Goal: Navigation & Orientation: Find specific page/section

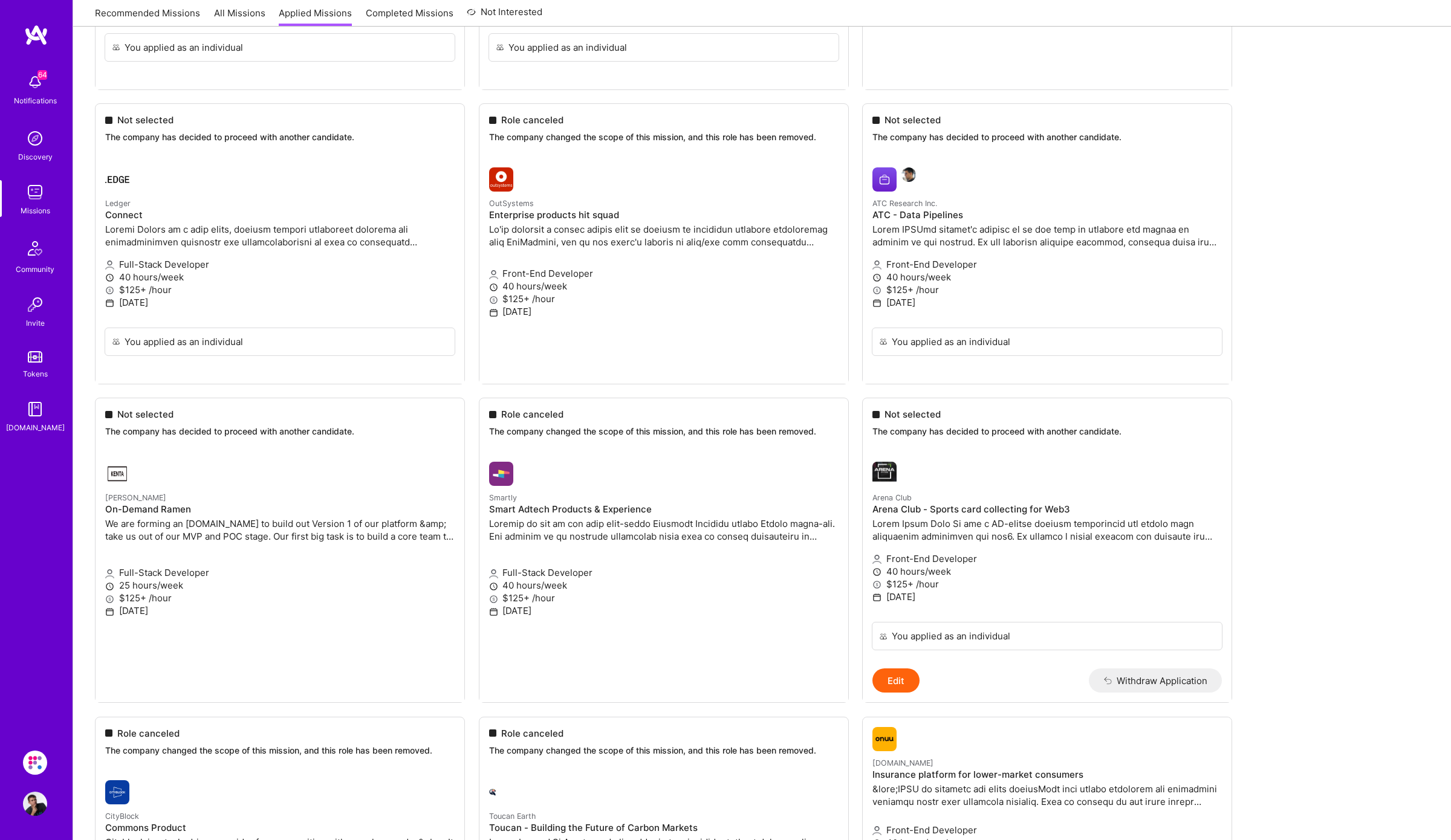
scroll to position [5673, 0]
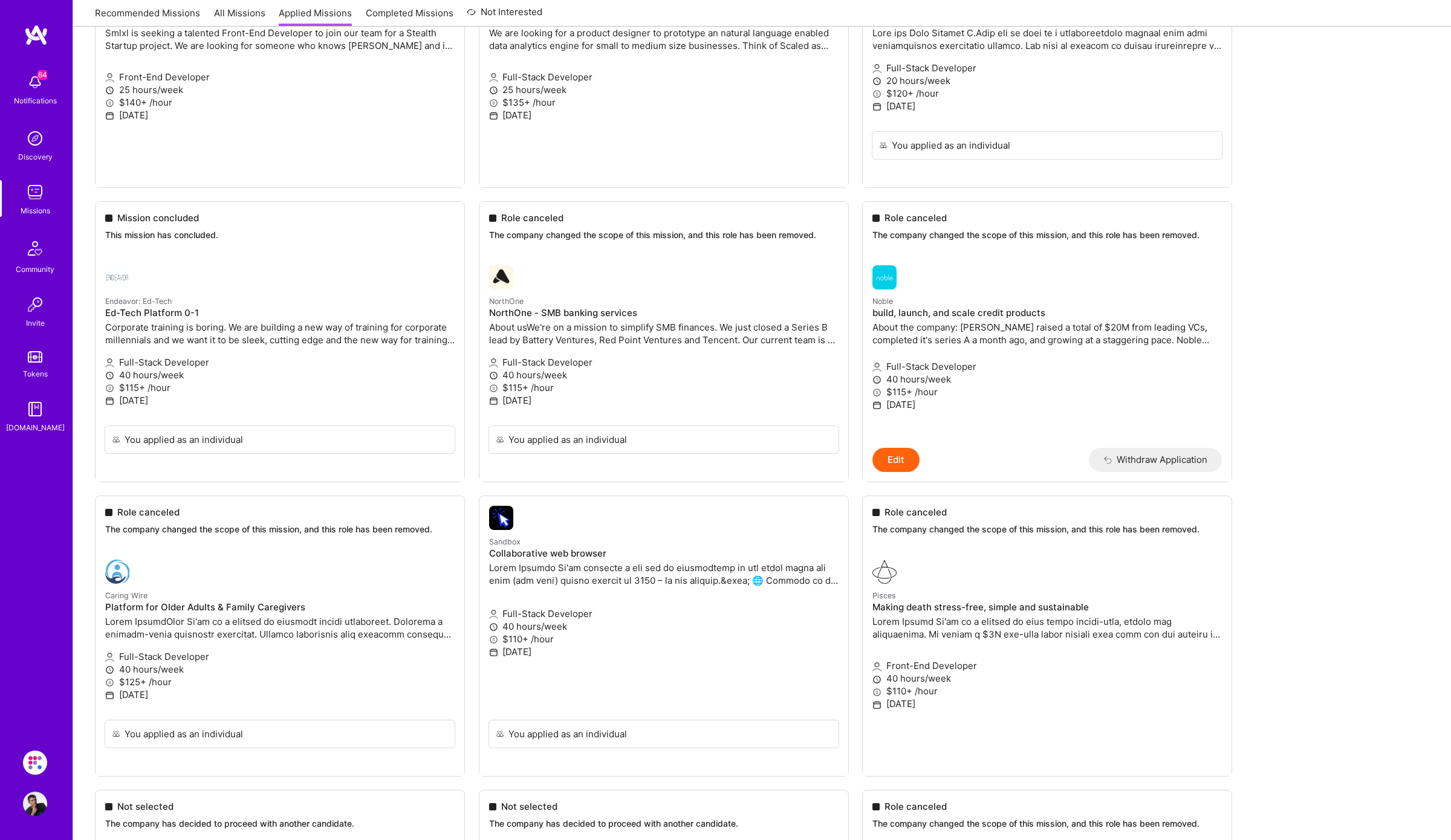
click at [28, 193] on img at bounding box center [35, 192] width 24 height 24
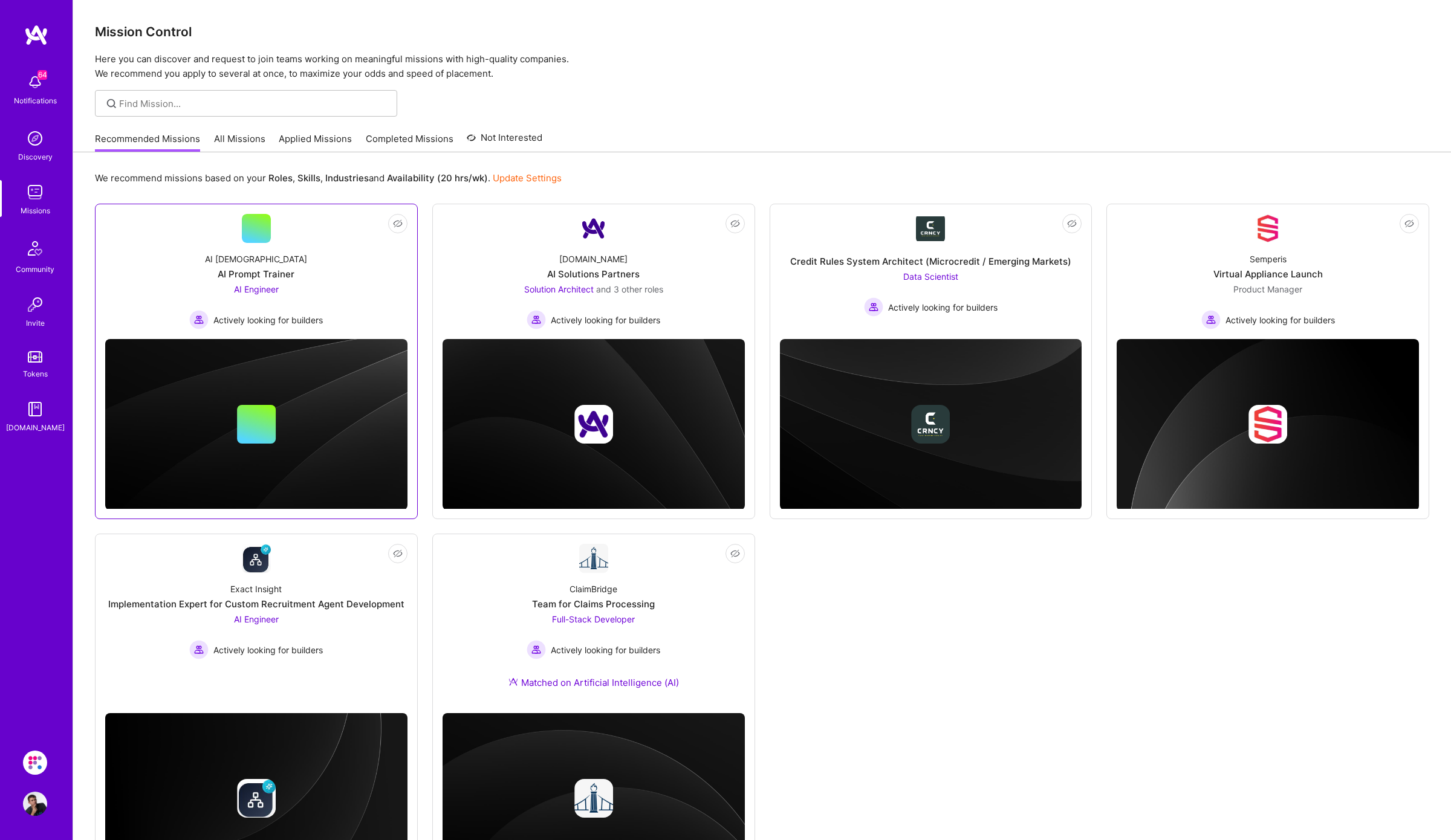
click at [260, 260] on div "AI [DEMOGRAPHIC_DATA]" at bounding box center [256, 259] width 102 height 13
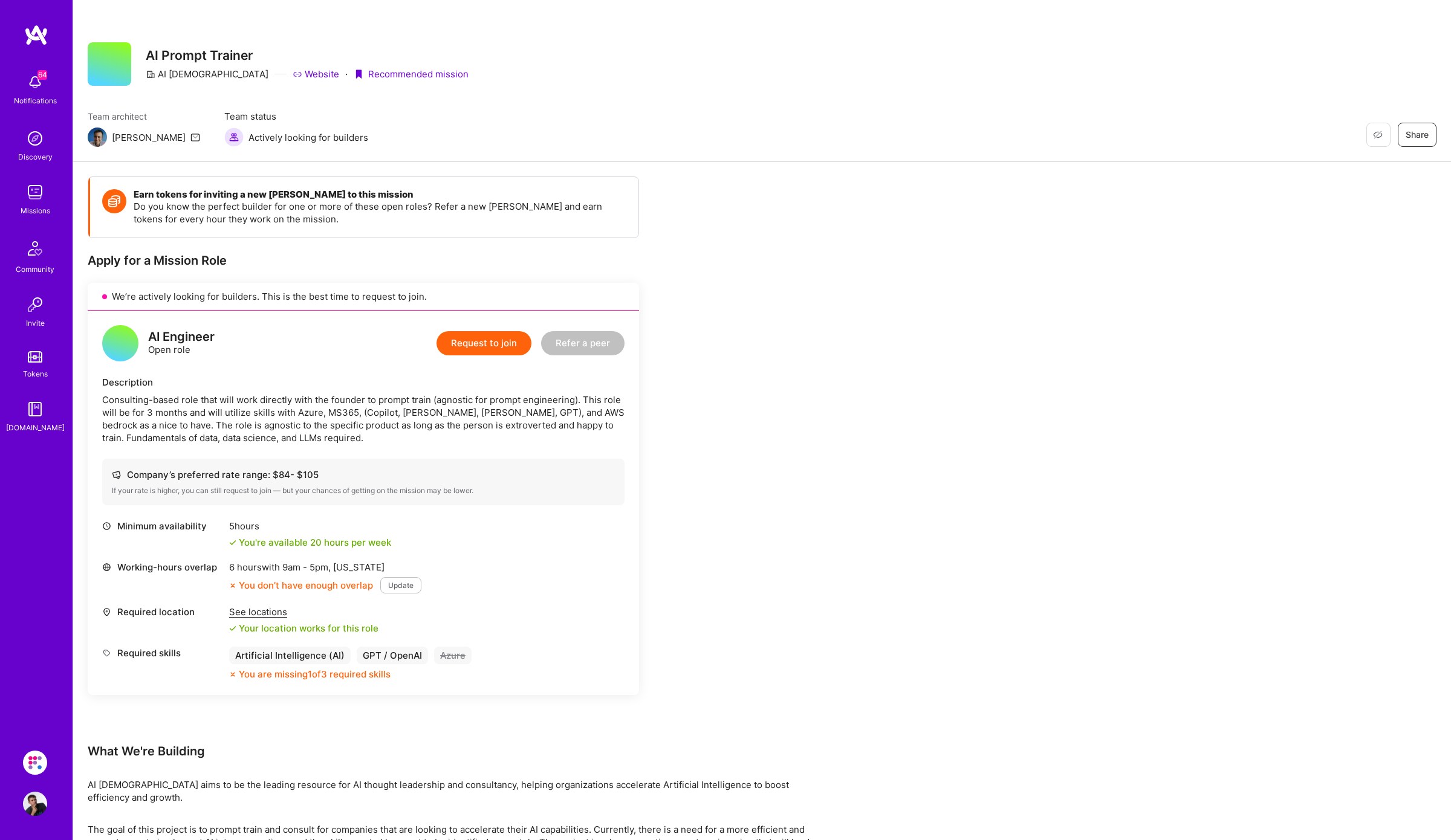
scroll to position [97, 0]
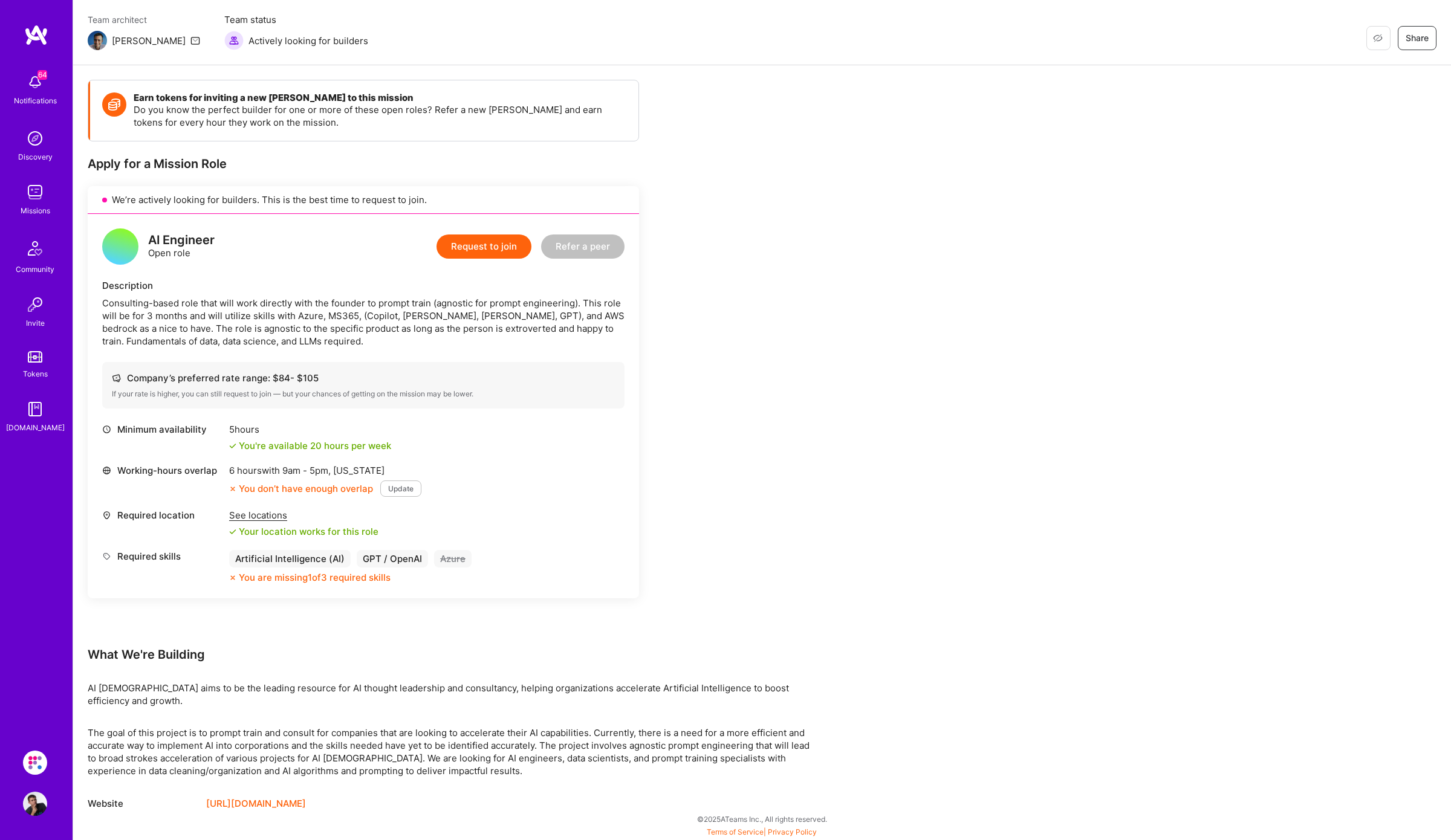
click at [36, 192] on img at bounding box center [35, 192] width 24 height 24
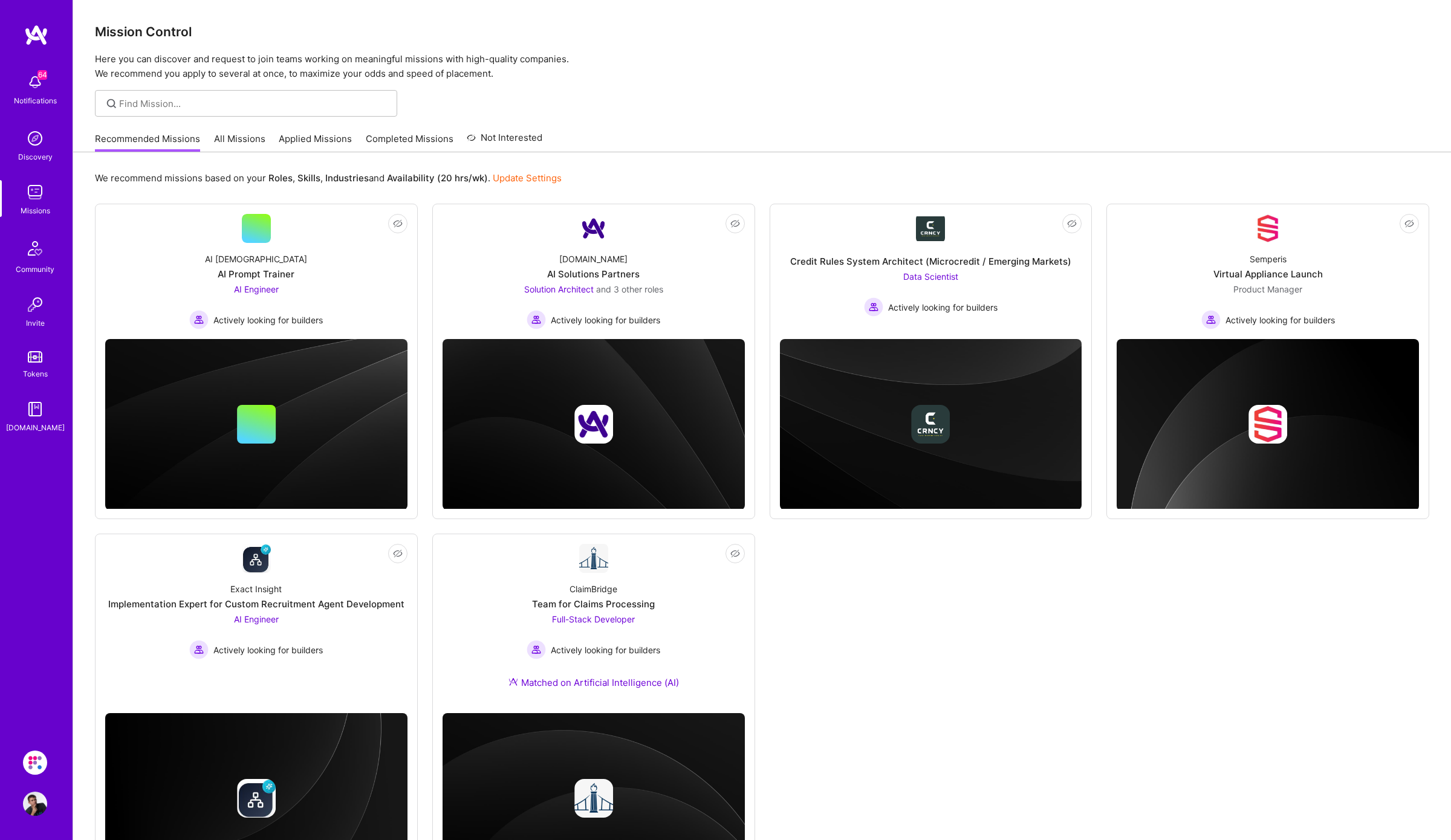
click at [42, 251] on img at bounding box center [35, 248] width 29 height 29
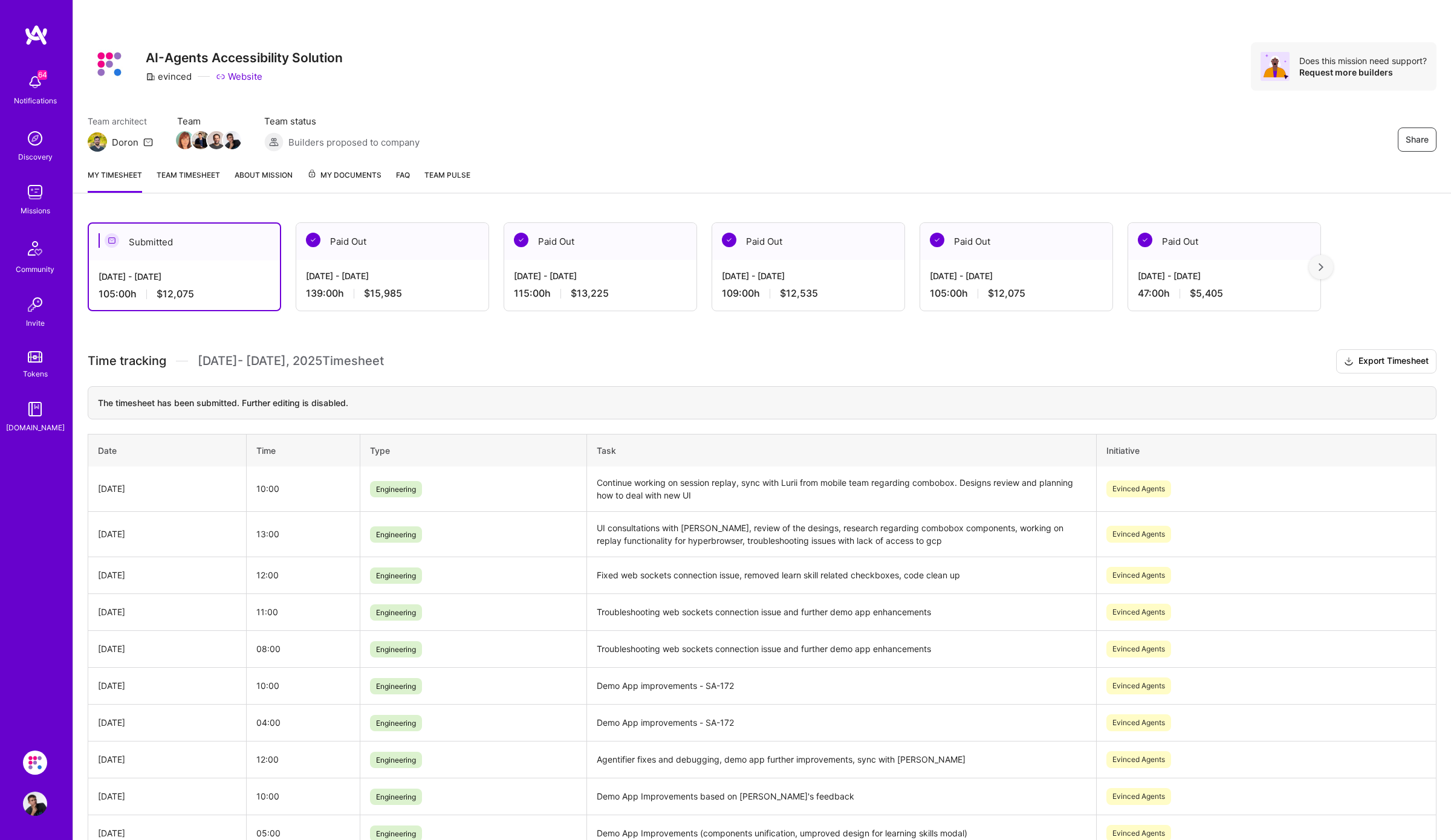
click at [43, 208] on div "Missions" at bounding box center [35, 211] width 29 height 13
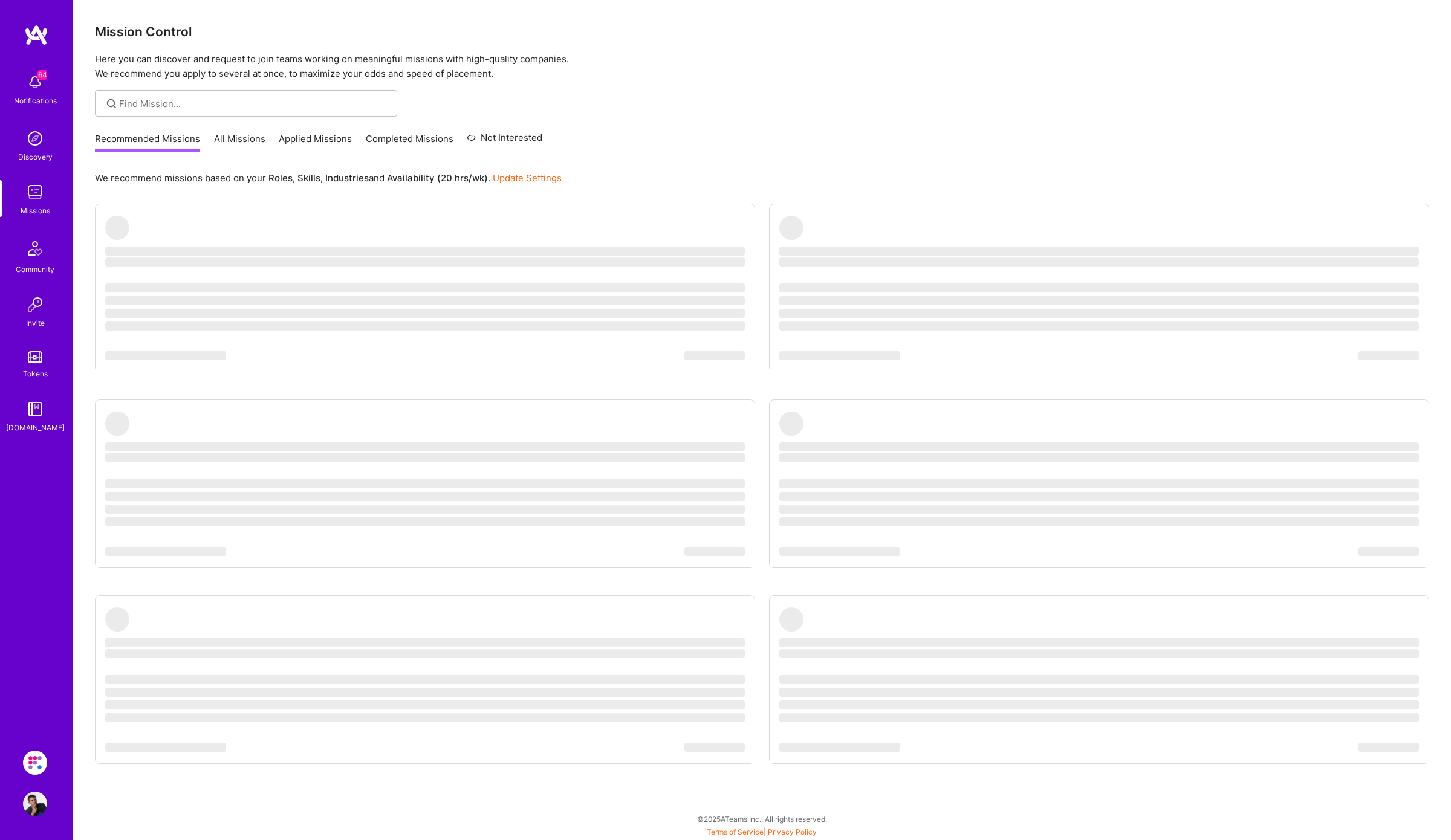
click at [406, 135] on link "Completed Missions" at bounding box center [410, 142] width 88 height 20
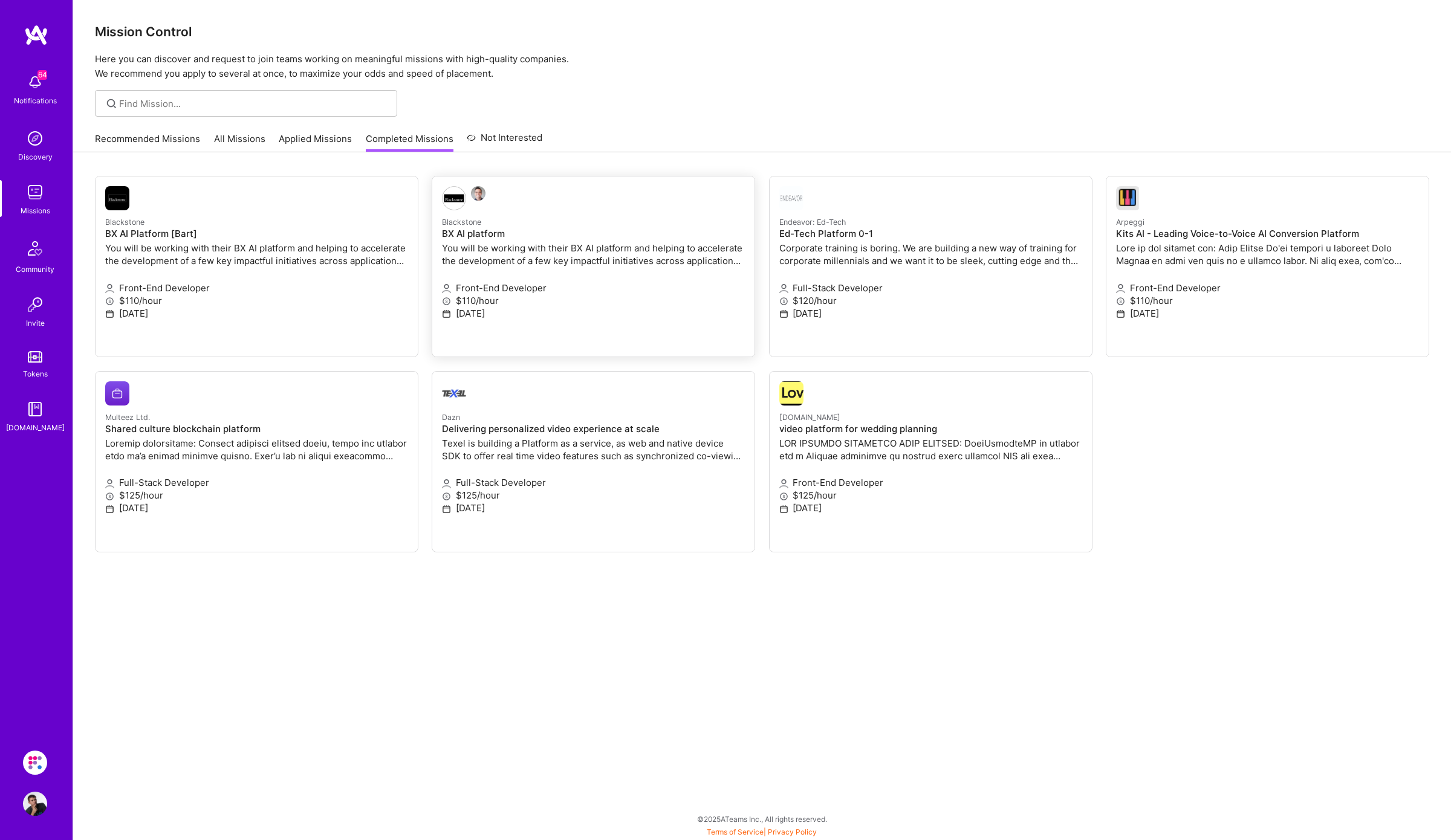
click at [539, 287] on p "Front-End Developer" at bounding box center [593, 288] width 303 height 13
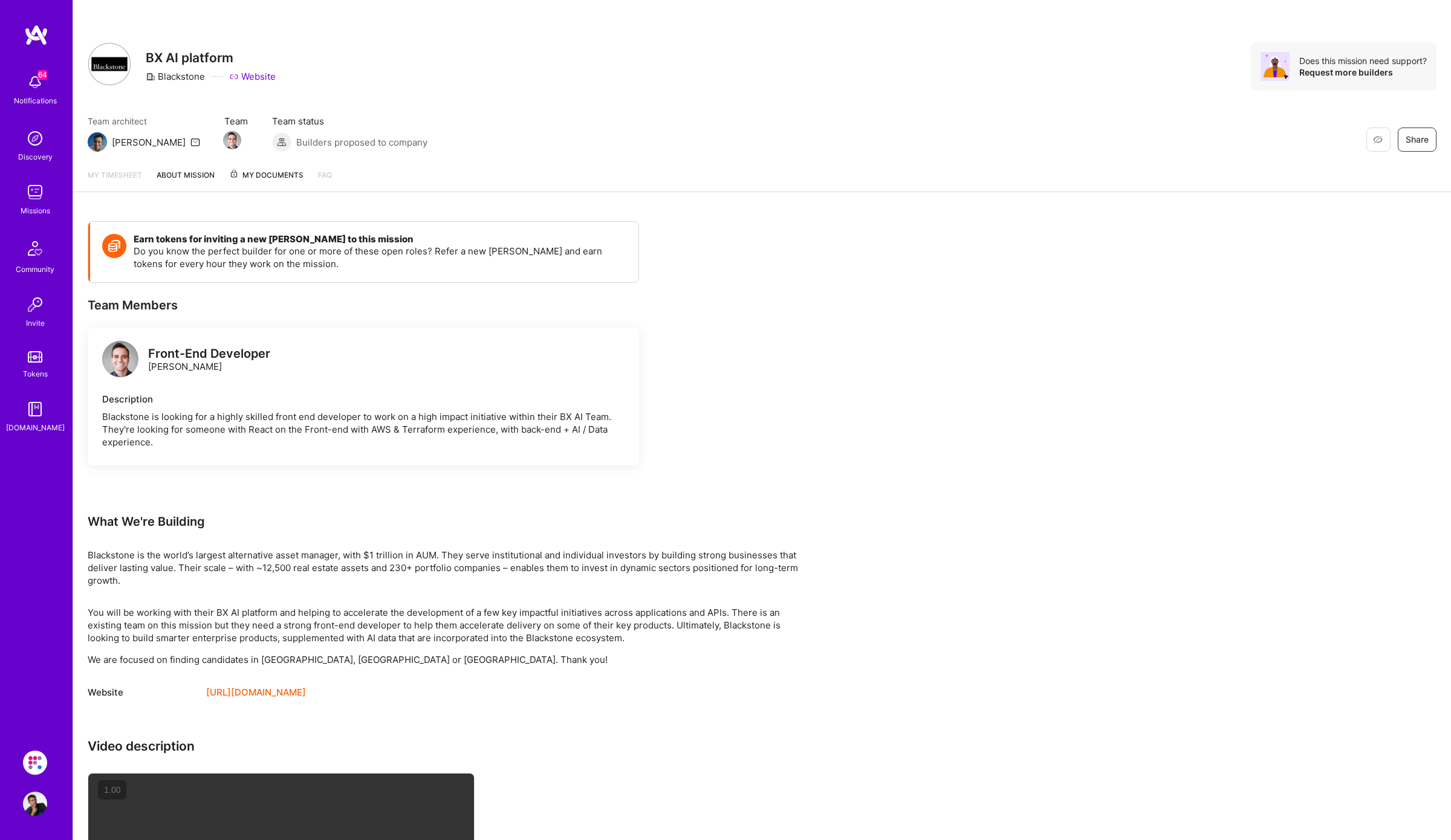
click at [274, 177] on span "My Documents" at bounding box center [266, 175] width 75 height 14
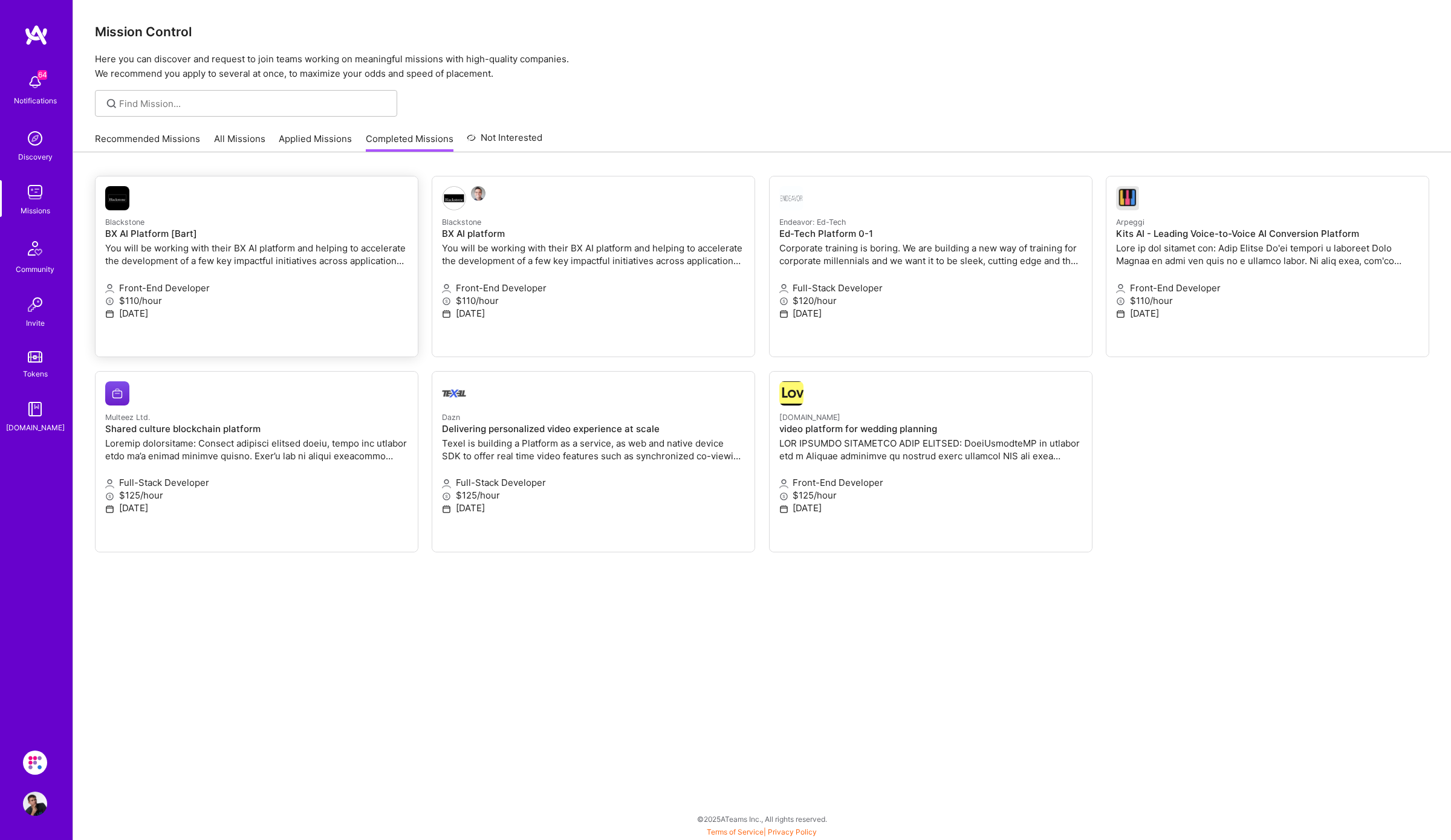
click at [301, 278] on div "Front-End Developer $110/hour November 15, 2024" at bounding box center [256, 302] width 303 height 54
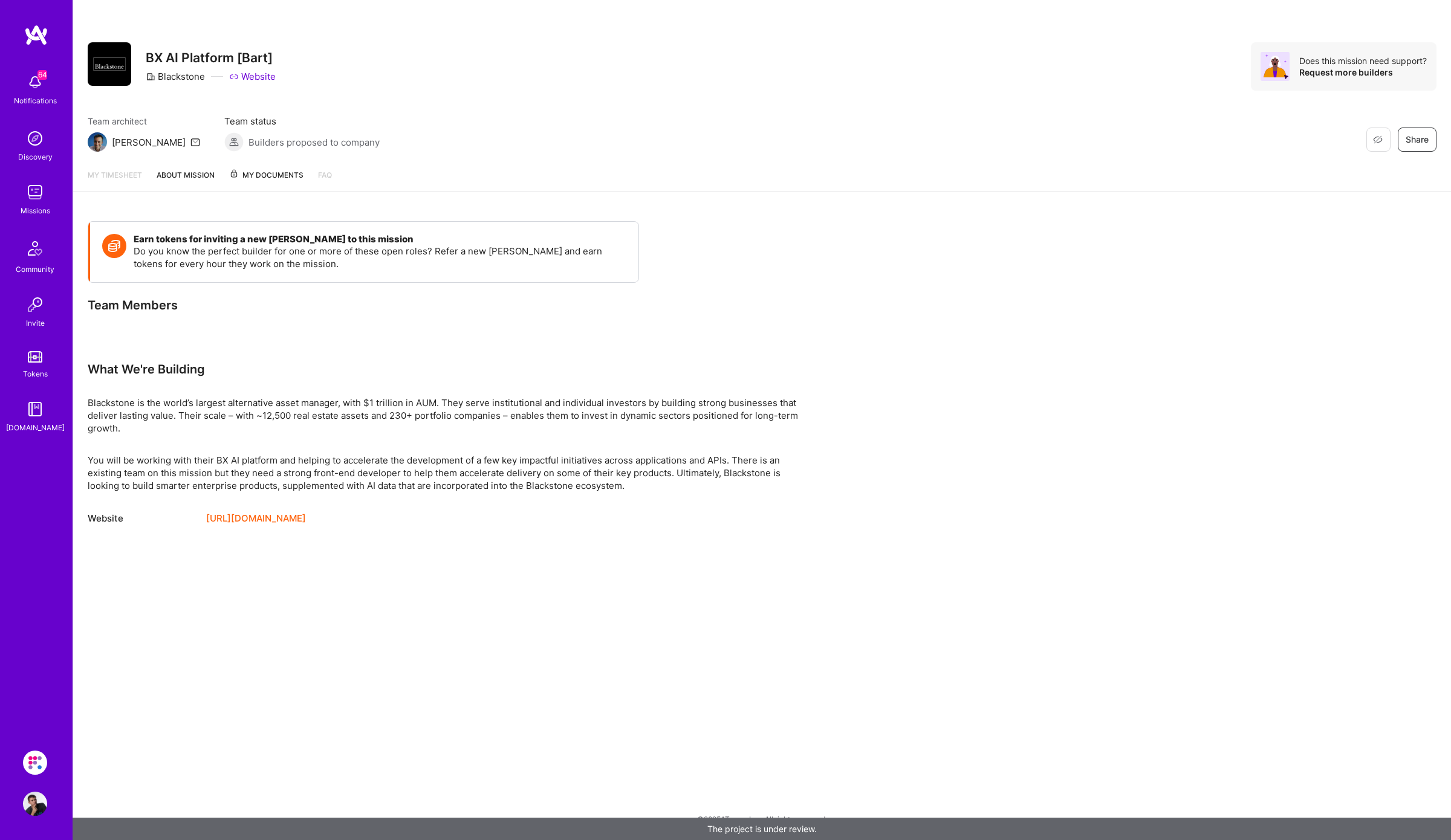
click at [276, 174] on span "My Documents" at bounding box center [266, 175] width 75 height 14
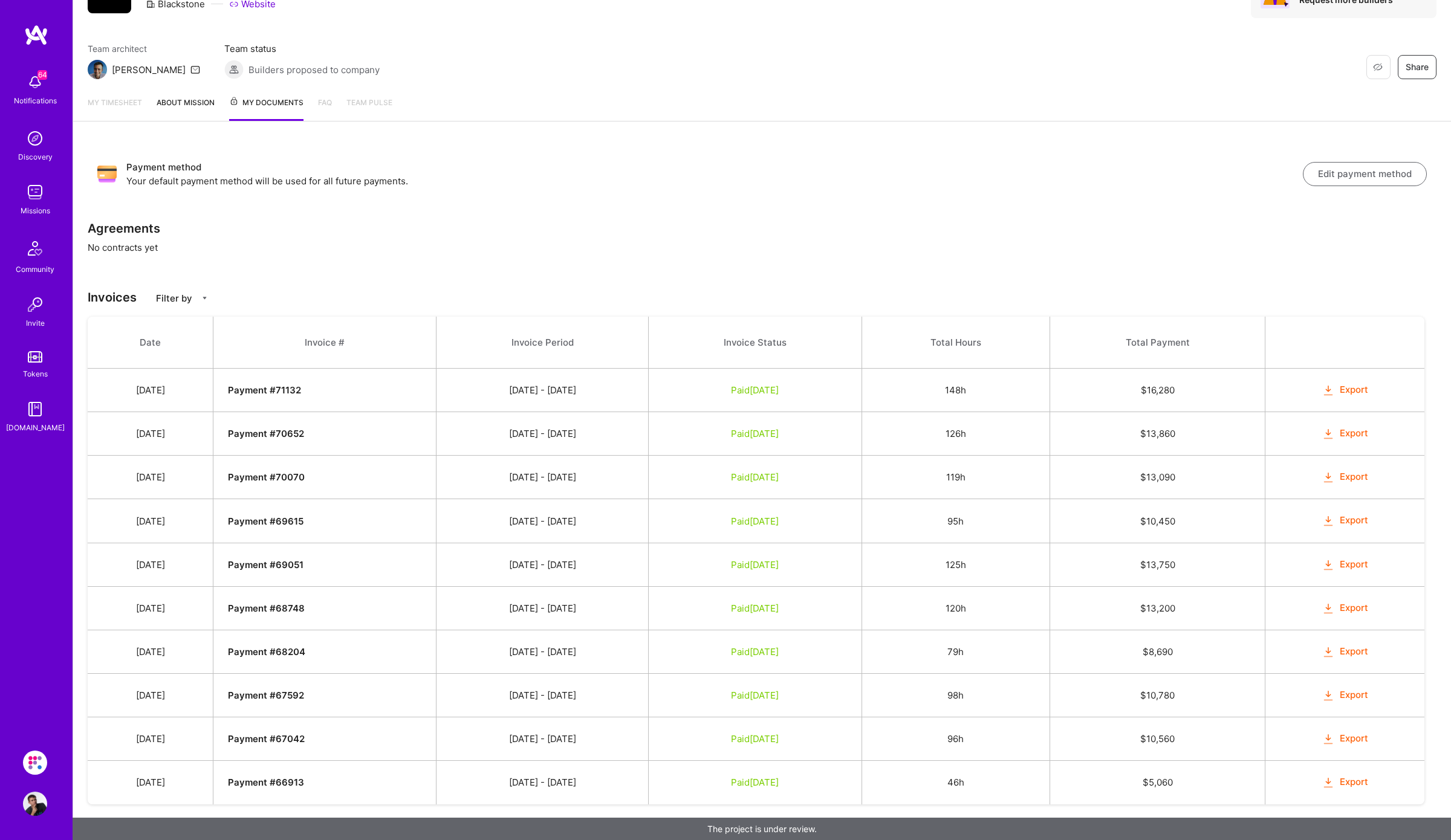
scroll to position [75, 0]
click at [35, 205] on div "Missions" at bounding box center [35, 211] width 29 height 13
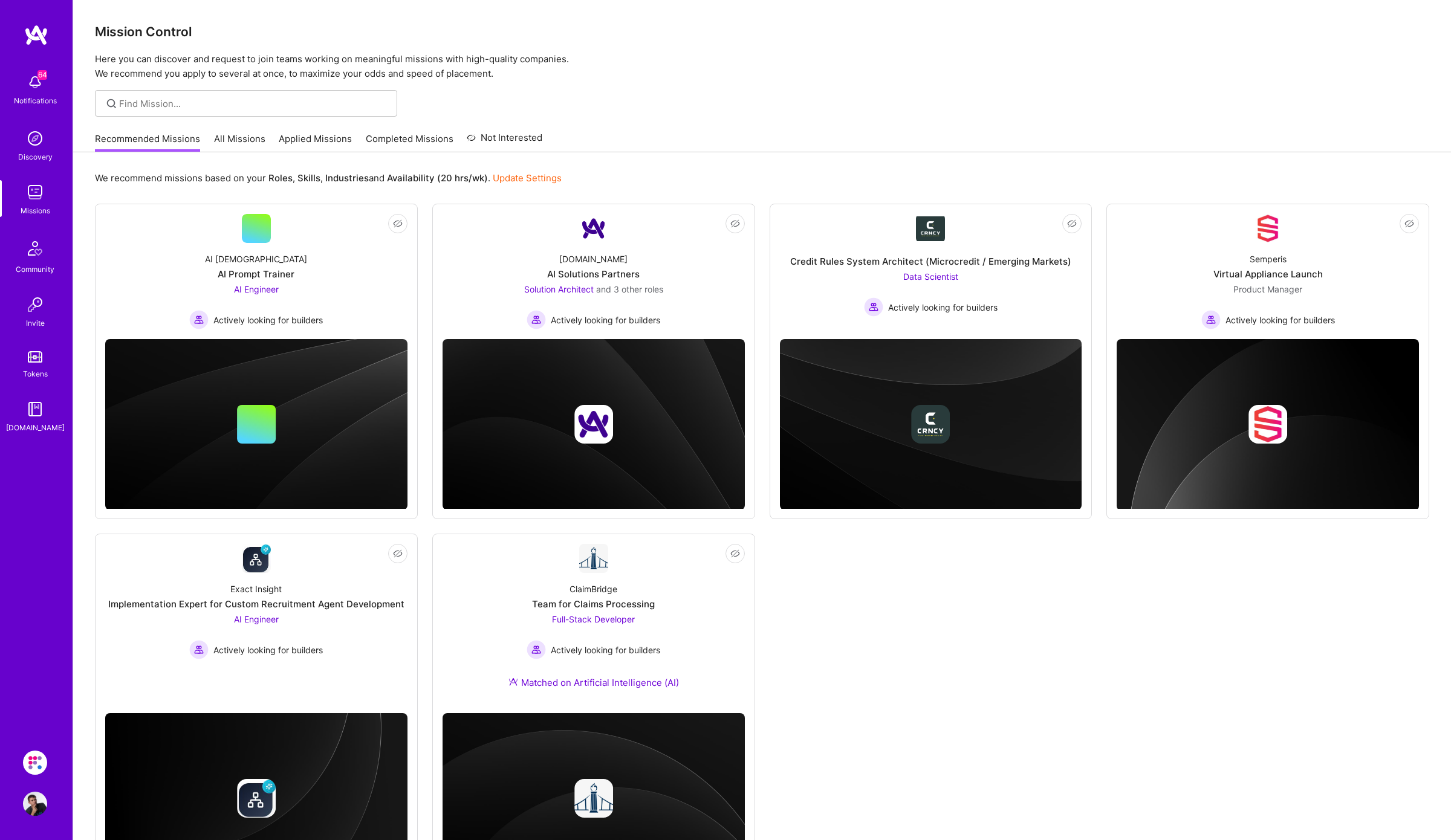
click at [29, 757] on img at bounding box center [35, 763] width 24 height 24
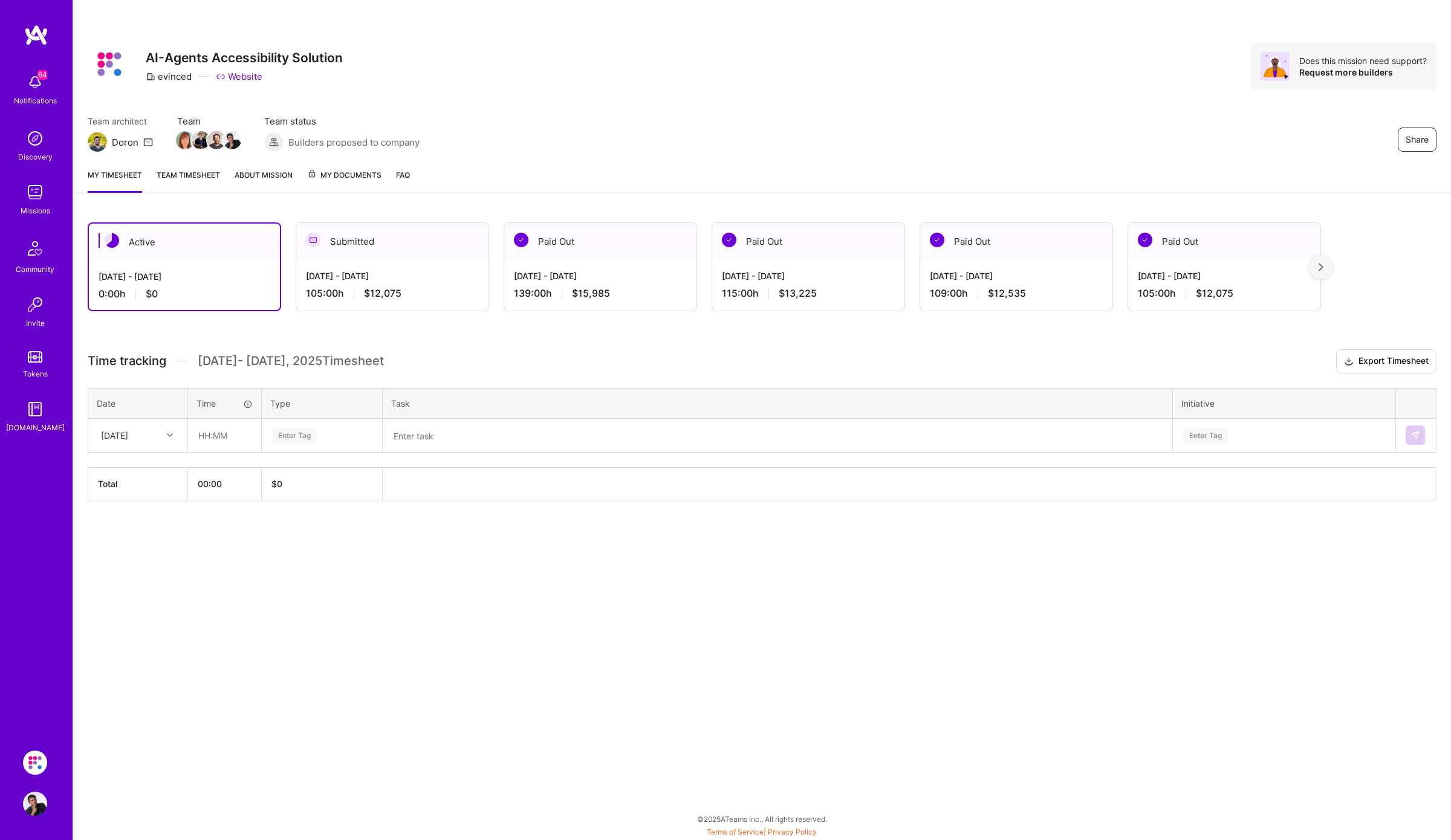
click at [1322, 267] on img at bounding box center [1321, 266] width 5 height 8
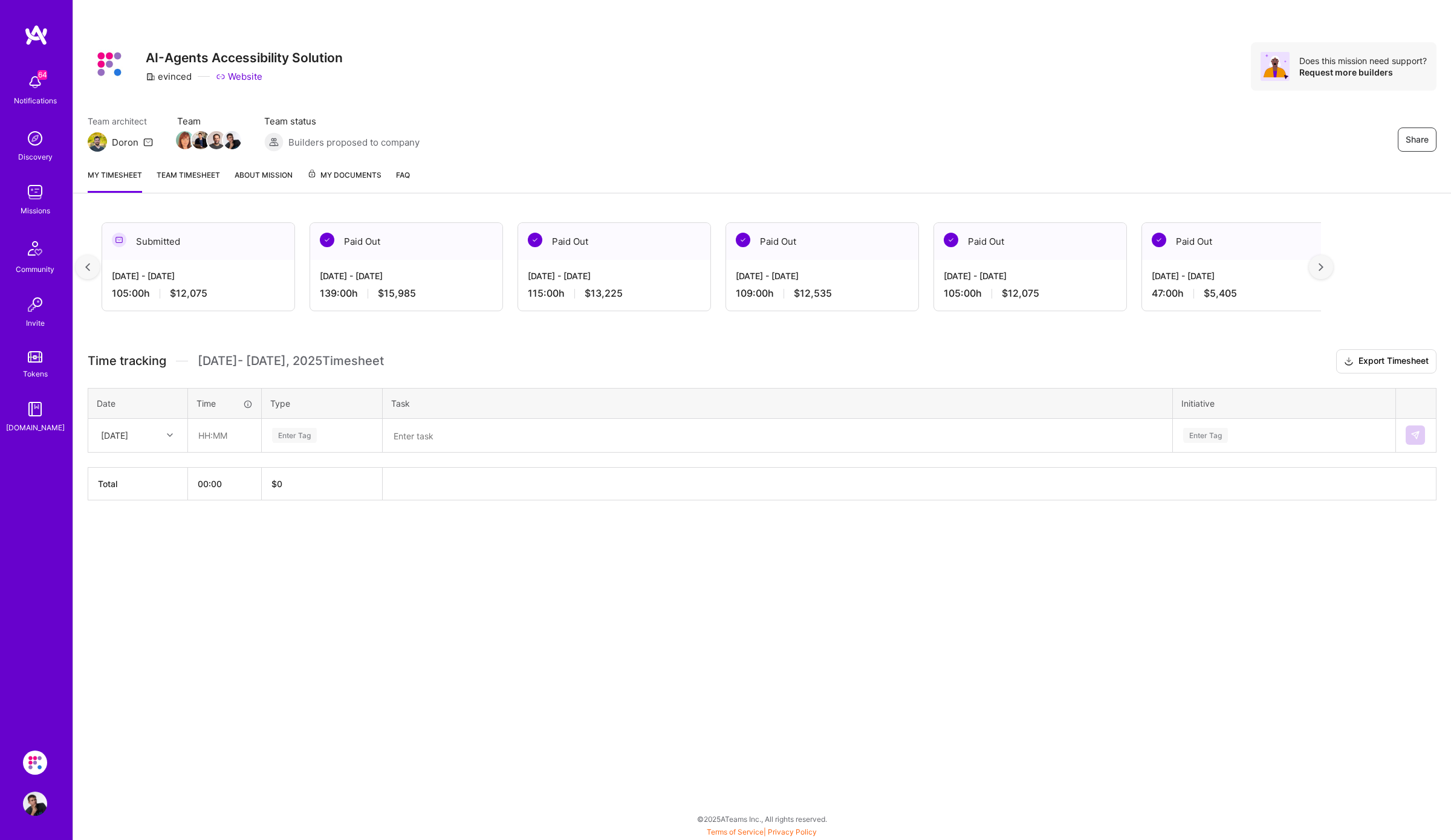
scroll to position [0, 219]
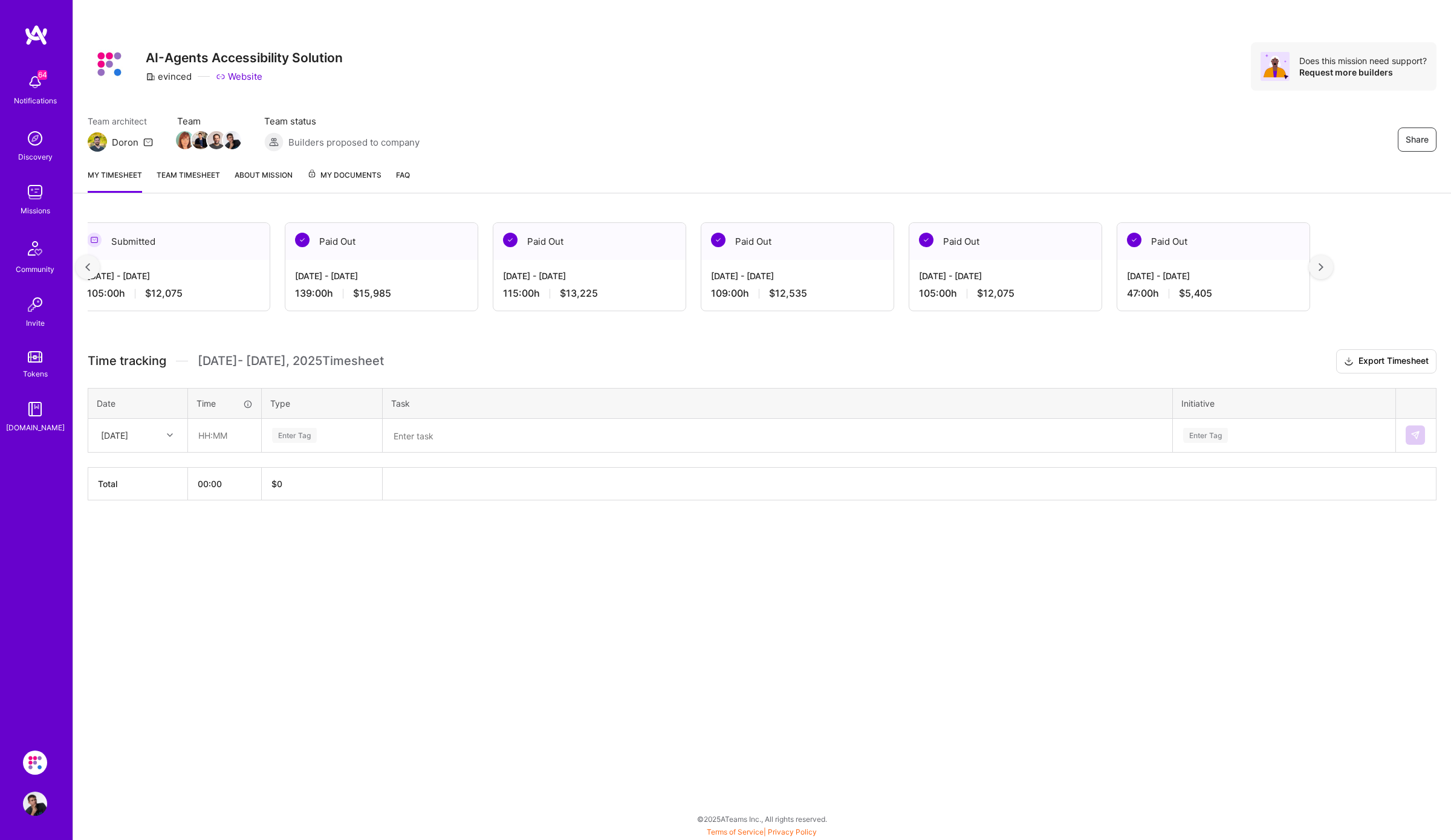
click at [1324, 272] on div at bounding box center [1321, 267] width 24 height 24
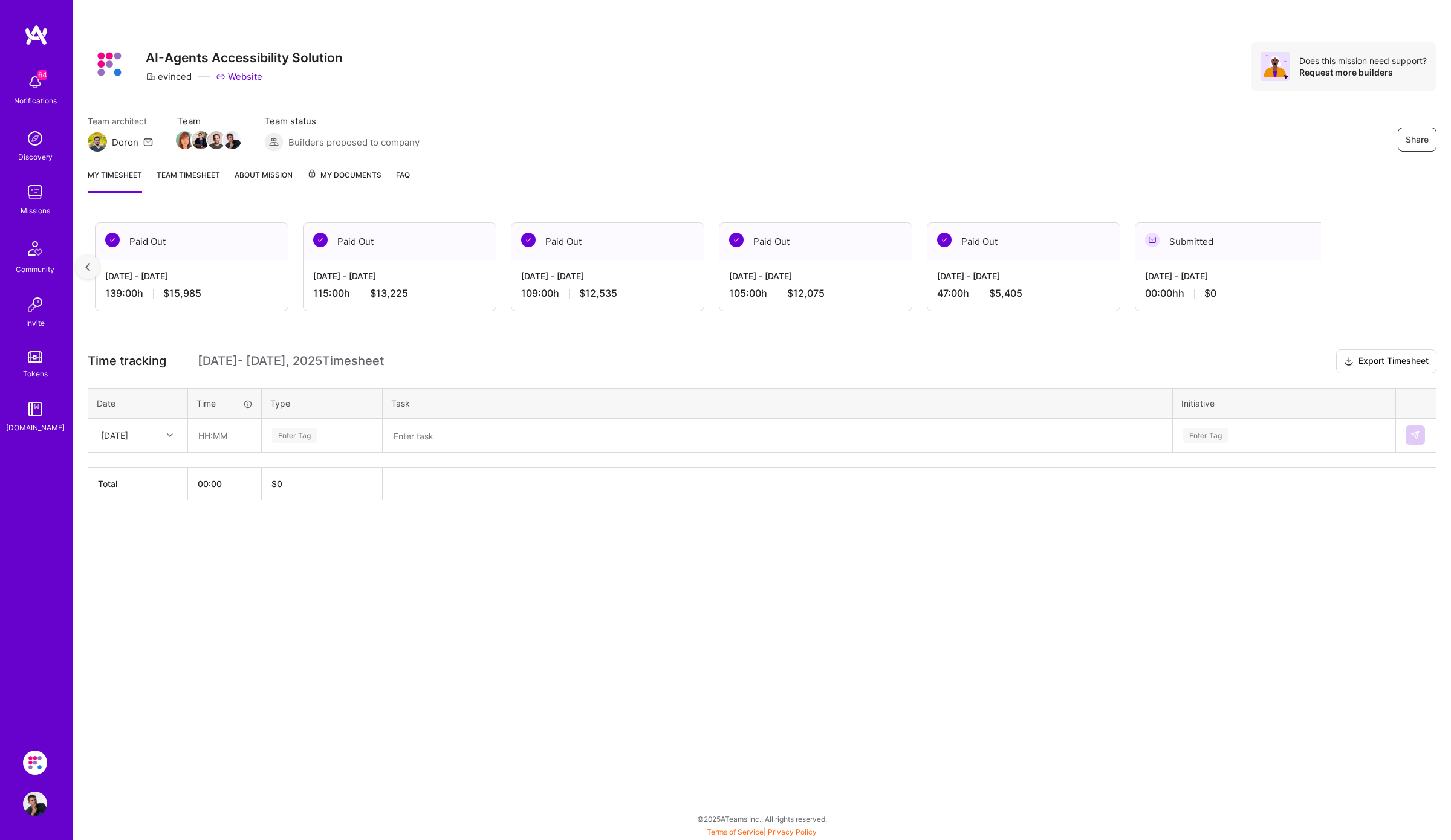
scroll to position [0, 415]
click at [88, 263] on img at bounding box center [88, 266] width 5 height 8
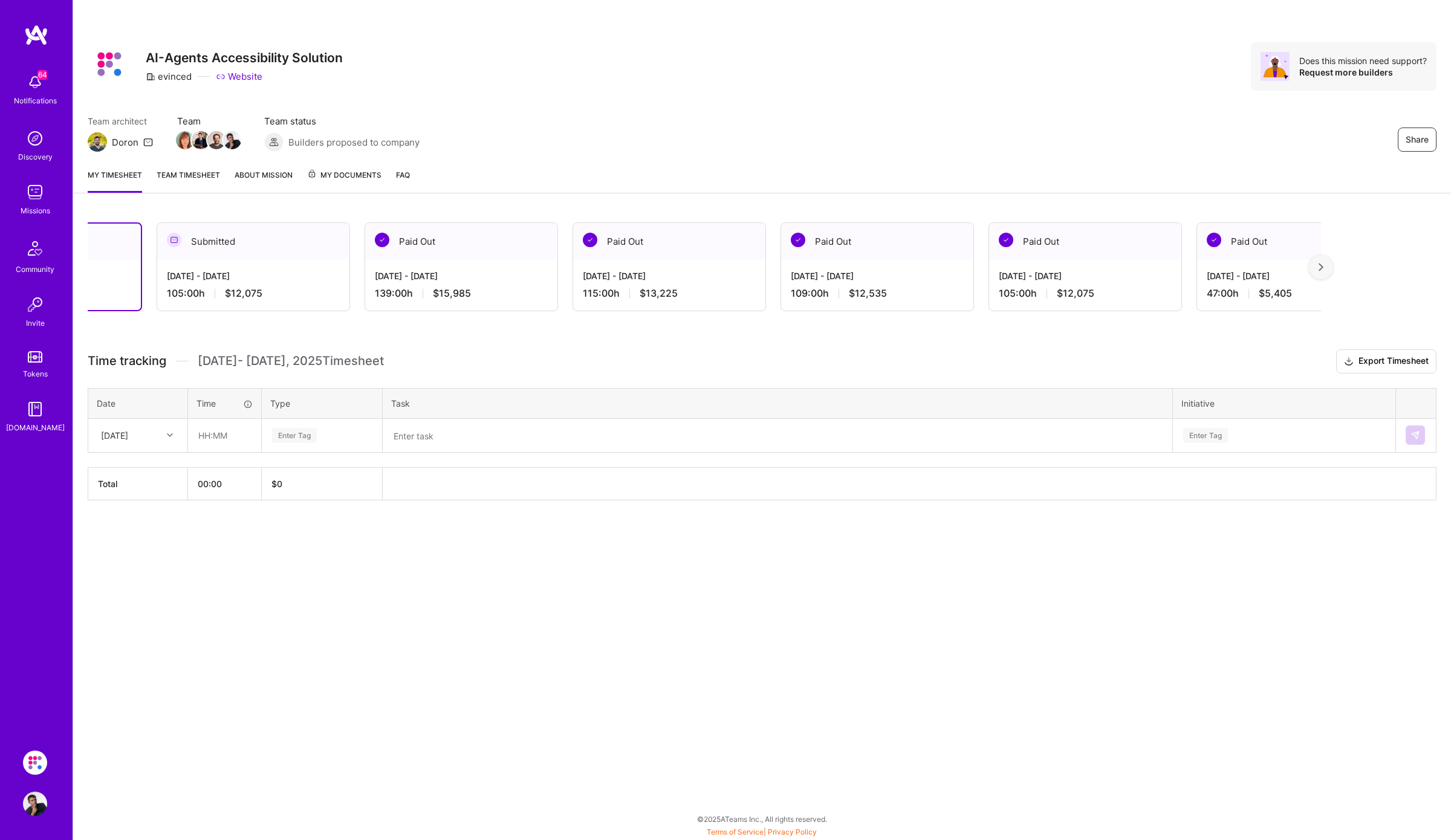
scroll to position [0, 0]
